Goal: Task Accomplishment & Management: Complete application form

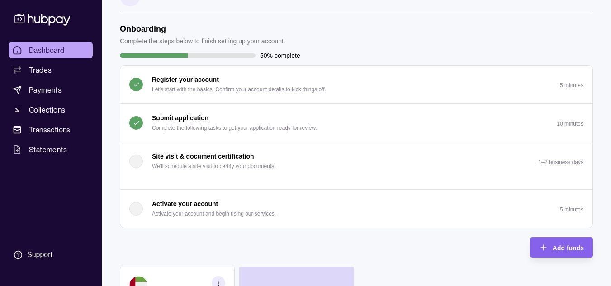
scroll to position [25, 0]
click at [188, 116] on p "Submit application" at bounding box center [180, 118] width 57 height 10
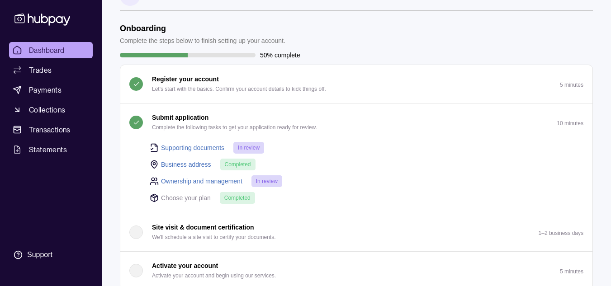
click at [188, 180] on link "Ownership and management" at bounding box center [201, 181] width 81 height 10
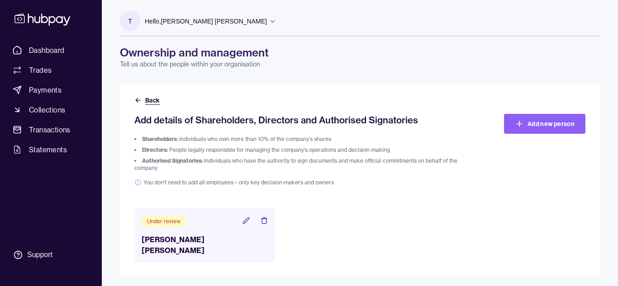
click at [138, 100] on icon at bounding box center [137, 100] width 7 height 7
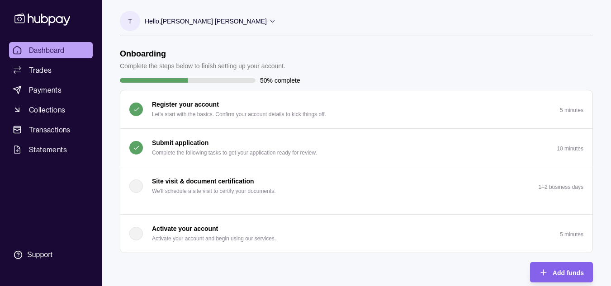
click at [186, 144] on p "Submit application" at bounding box center [180, 143] width 57 height 10
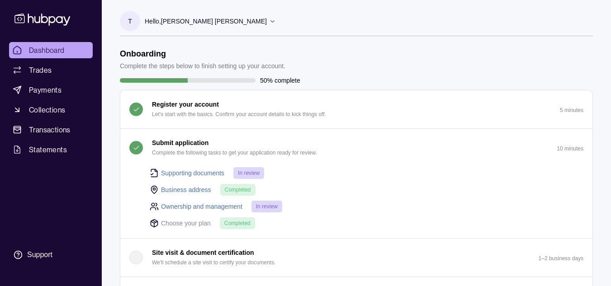
click at [191, 171] on link "Supporting documents" at bounding box center [192, 173] width 63 height 10
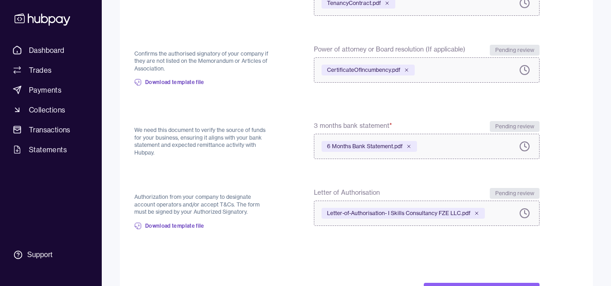
scroll to position [291, 0]
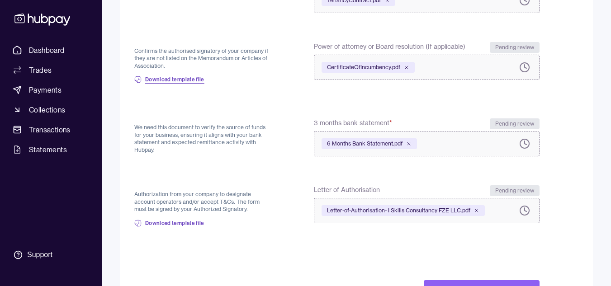
click at [178, 80] on span "Download template file" at bounding box center [174, 79] width 59 height 7
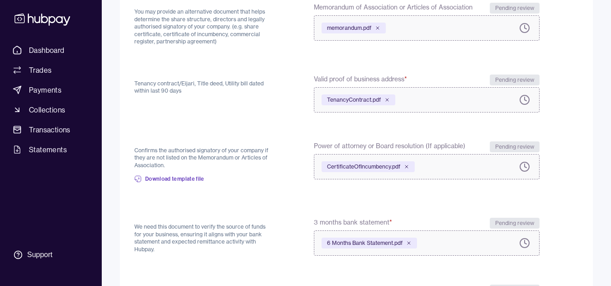
scroll to position [0, 0]
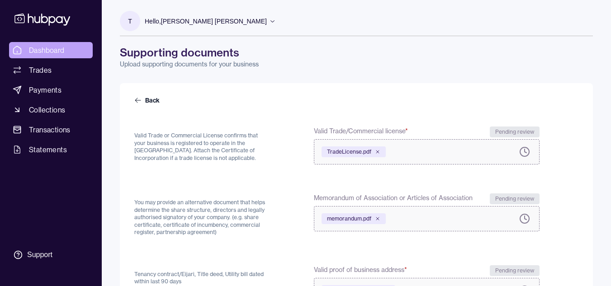
click at [33, 53] on span "Dashboard" at bounding box center [47, 50] width 36 height 11
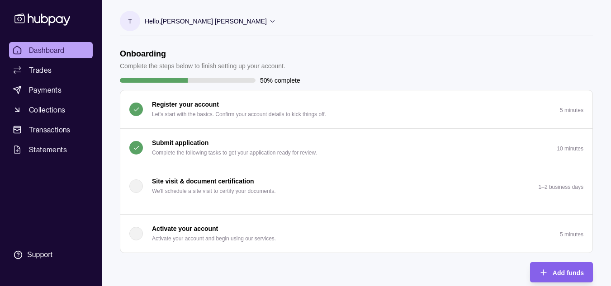
click at [129, 22] on p "T" at bounding box center [130, 21] width 4 height 10
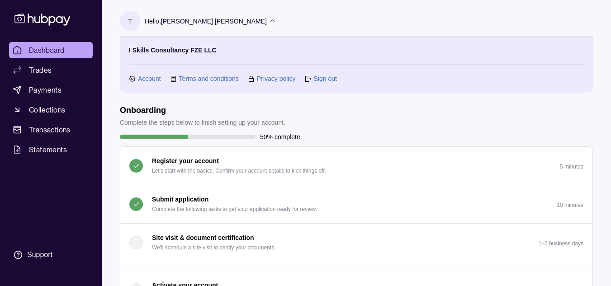
click at [146, 78] on link "Account" at bounding box center [149, 79] width 23 height 10
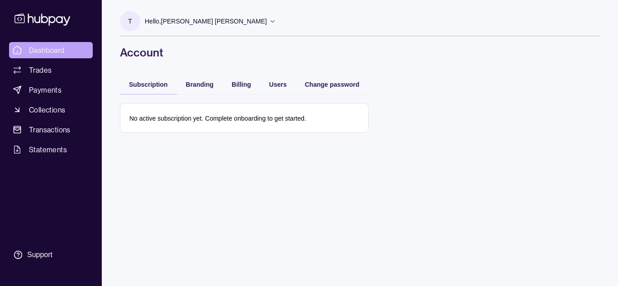
click at [40, 47] on span "Dashboard" at bounding box center [47, 50] width 36 height 11
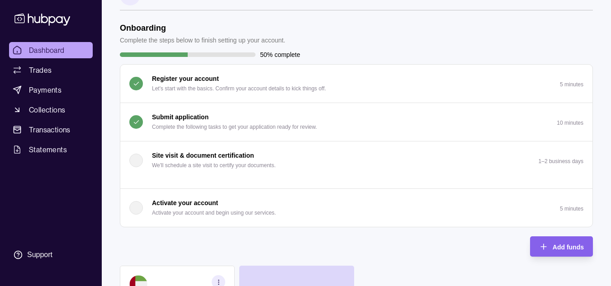
scroll to position [27, 0]
click at [202, 124] on p "Complete the following tasks to get your application ready for review." at bounding box center [234, 126] width 165 height 10
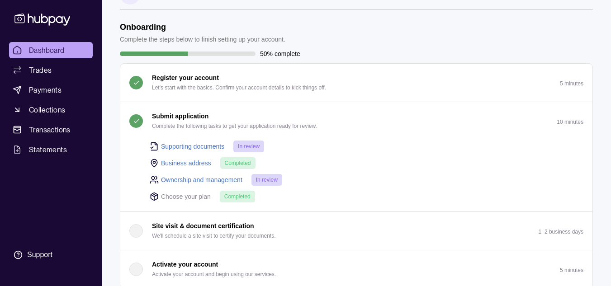
click at [203, 145] on link "Supporting documents" at bounding box center [192, 147] width 63 height 10
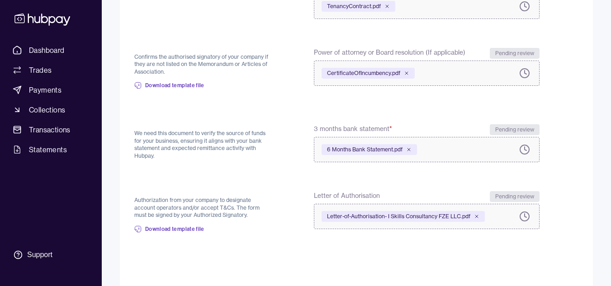
scroll to position [283, 0]
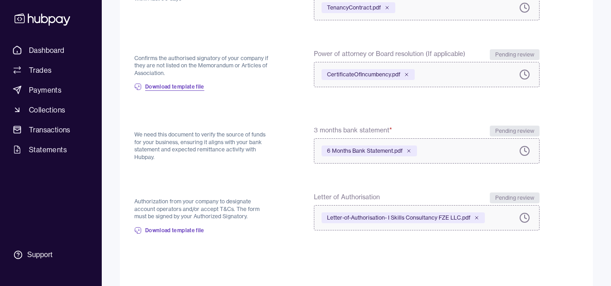
click at [176, 86] on span "Download template file" at bounding box center [174, 86] width 59 height 7
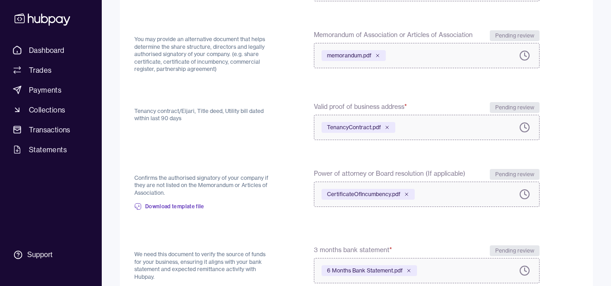
scroll to position [147, 0]
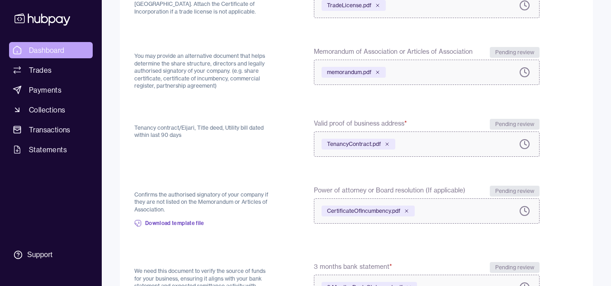
click at [47, 50] on span "Dashboard" at bounding box center [47, 50] width 36 height 11
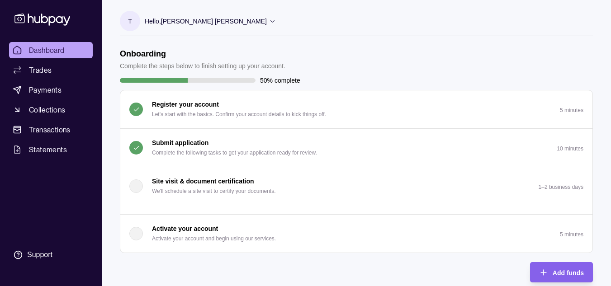
click at [188, 147] on p "Submit application" at bounding box center [180, 143] width 57 height 10
